Goal: Task Accomplishment & Management: Manage account settings

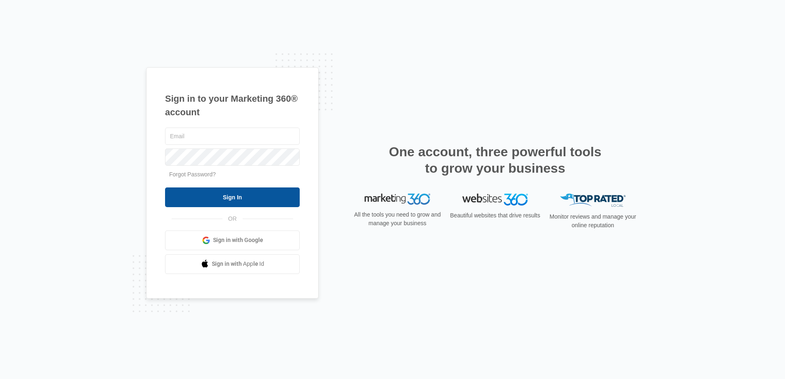
type input "[EMAIL_ADDRESS][DOMAIN_NAME]"
click at [241, 194] on input "Sign In" at bounding box center [232, 198] width 135 height 20
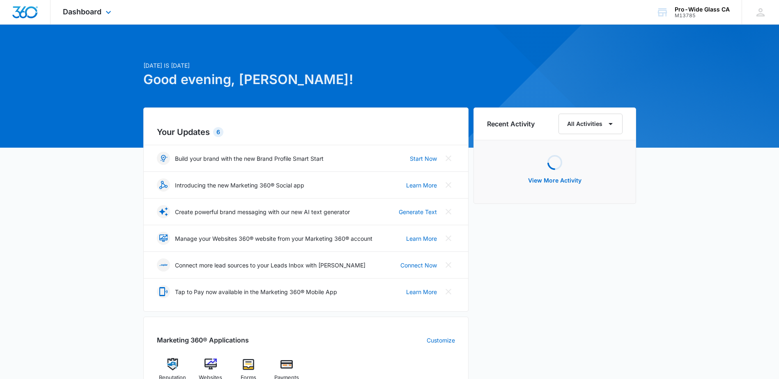
click at [102, 15] on div "Dashboard Apps Reputation Websites Forms Payments Files Settings" at bounding box center [88, 12] width 75 height 24
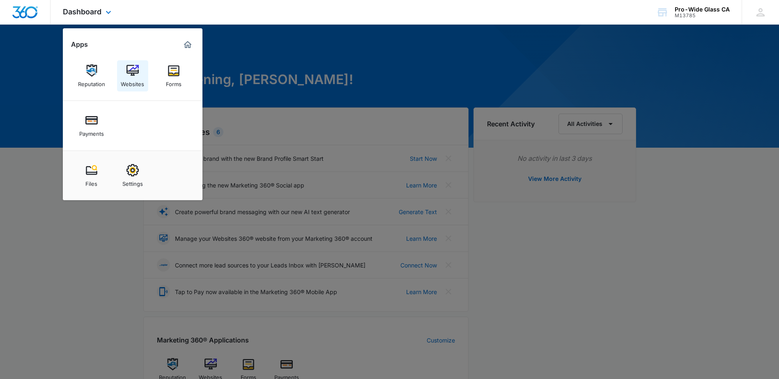
click at [126, 69] on img at bounding box center [132, 70] width 12 height 12
